Goal: Task Accomplishment & Management: Manage account settings

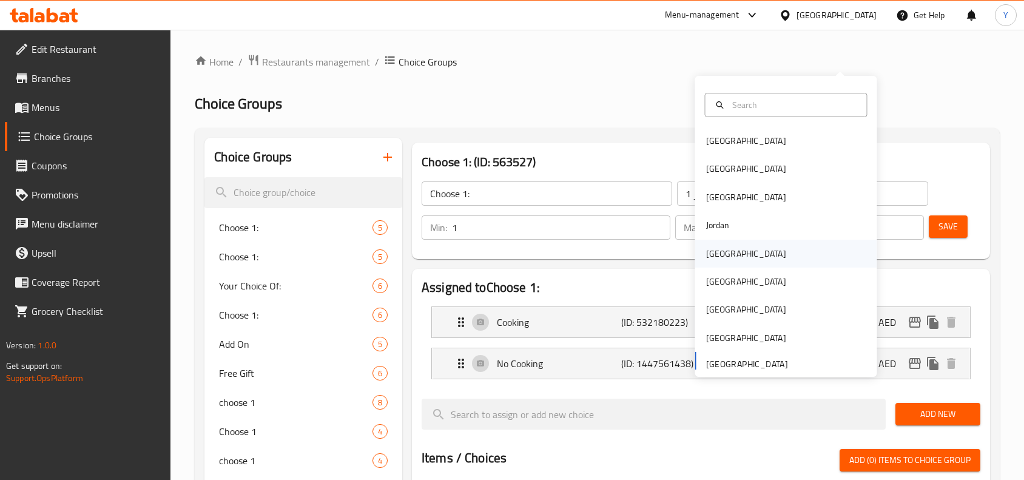
scroll to position [44, 0]
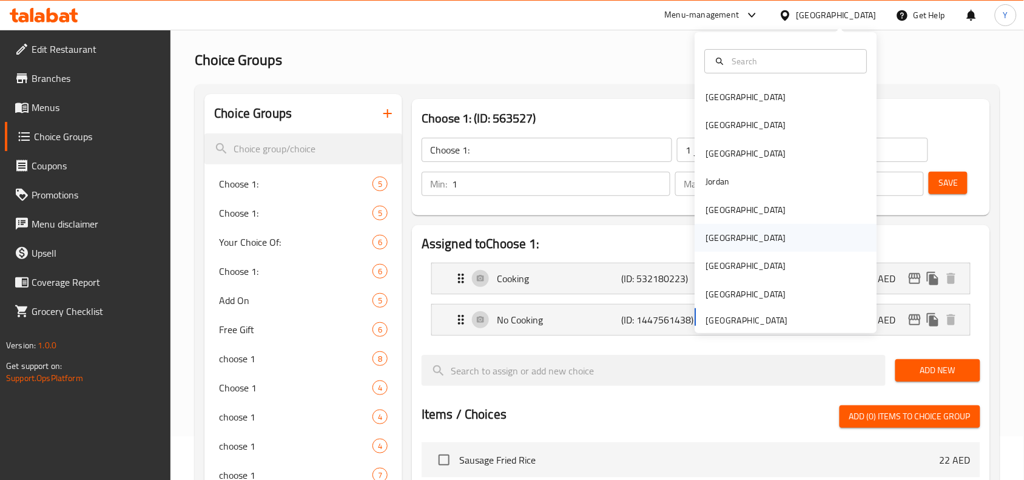
click at [722, 237] on div "[GEOGRAPHIC_DATA]" at bounding box center [745, 238] width 99 height 28
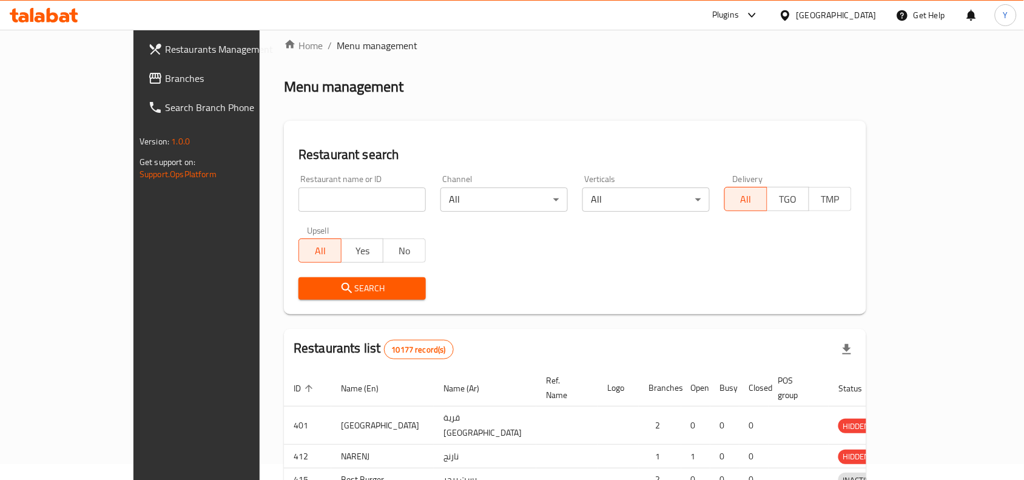
scroll to position [44, 0]
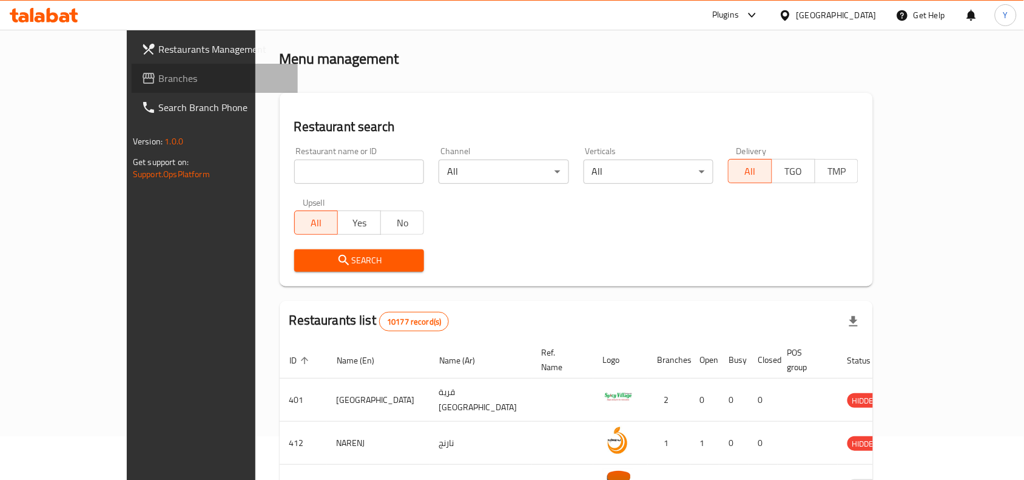
click at [158, 82] on span "Branches" at bounding box center [223, 78] width 130 height 15
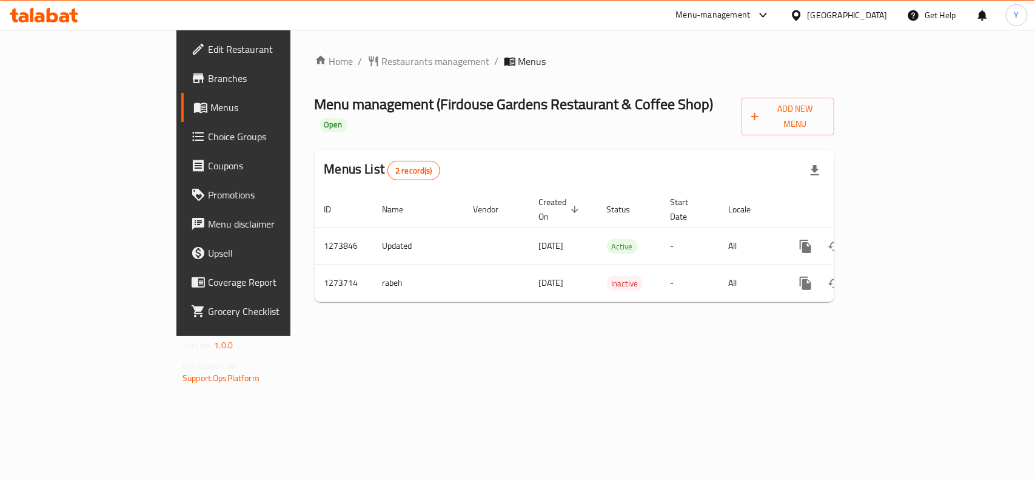
click at [208, 143] on span "Choice Groups" at bounding box center [274, 136] width 132 height 15
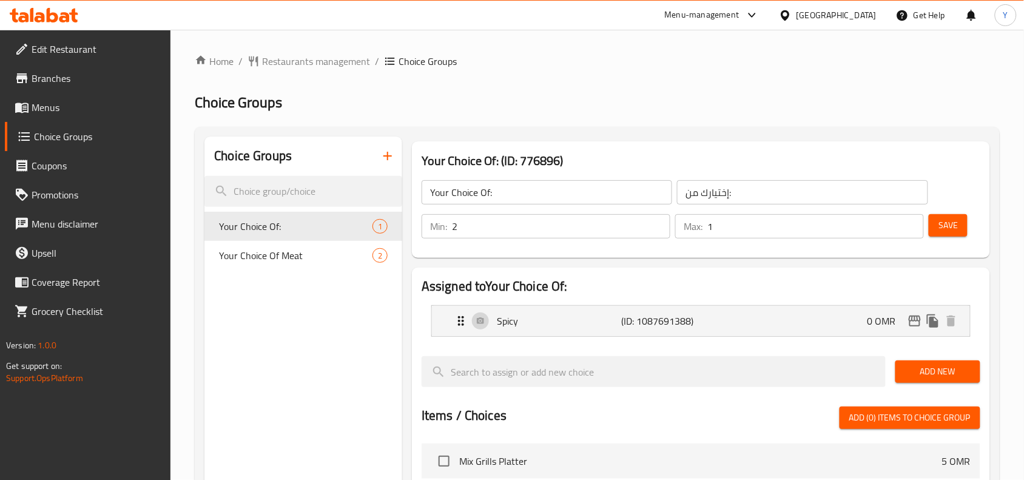
click at [659, 221] on input "2" at bounding box center [561, 226] width 218 height 24
click at [656, 229] on input "1" at bounding box center [561, 226] width 218 height 24
type input "0"
click at [656, 229] on input "0" at bounding box center [561, 226] width 218 height 24
click at [949, 226] on span "Save" at bounding box center [947, 225] width 19 height 15
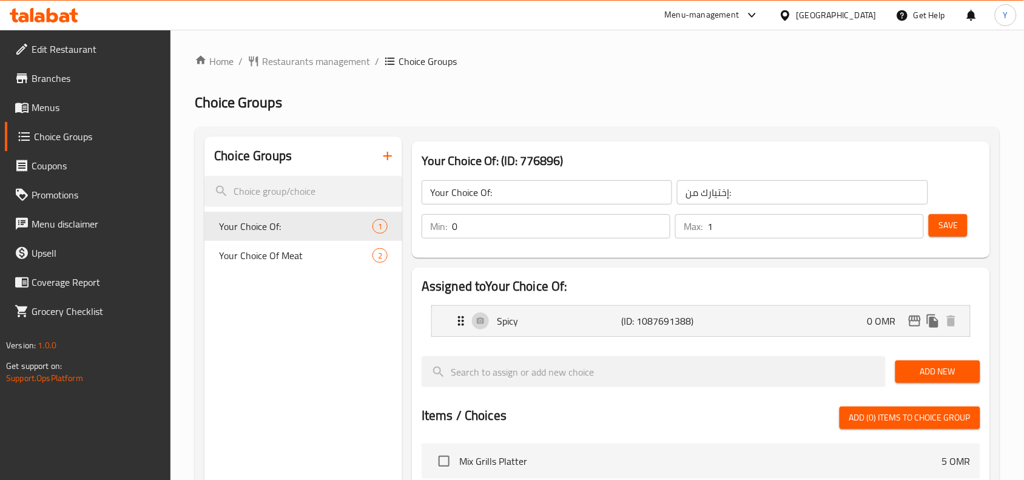
click at [865, 16] on div "[GEOGRAPHIC_DATA]" at bounding box center [836, 14] width 80 height 13
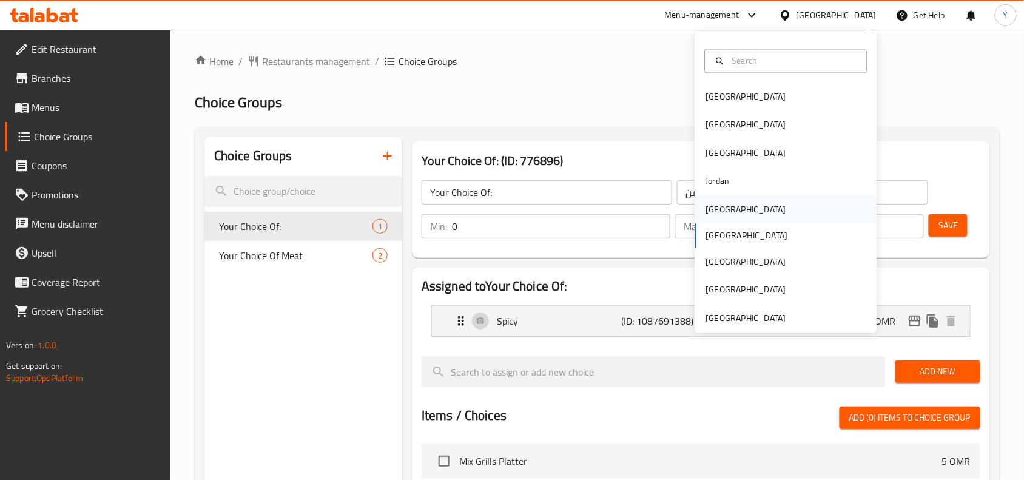
click at [719, 211] on div "[GEOGRAPHIC_DATA]" at bounding box center [746, 209] width 80 height 13
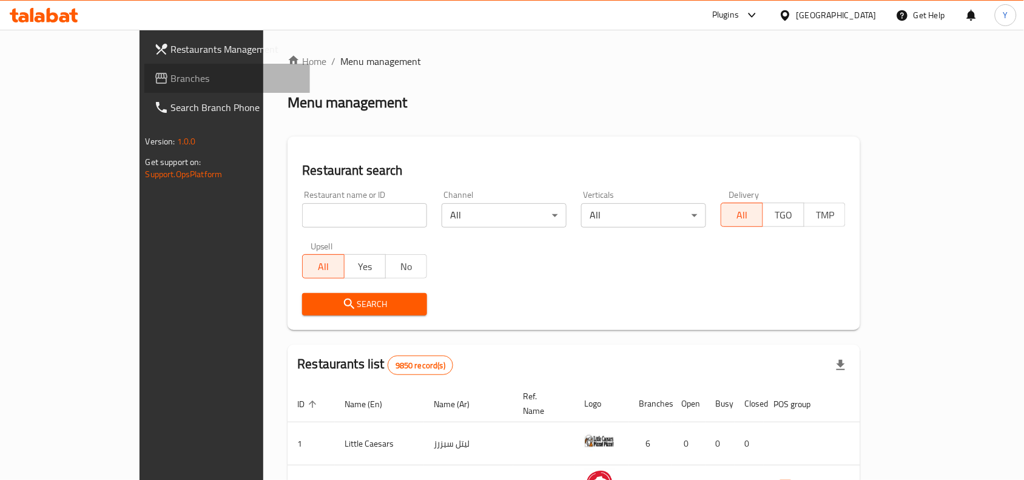
click at [171, 79] on span "Branches" at bounding box center [236, 78] width 130 height 15
